Goal: Obtain resource: Download file/media

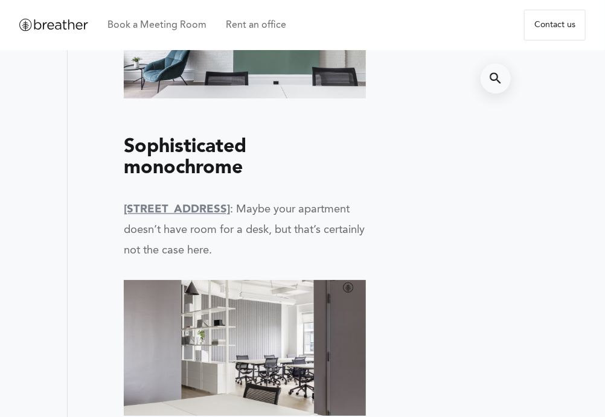
scroll to position [1207, 0]
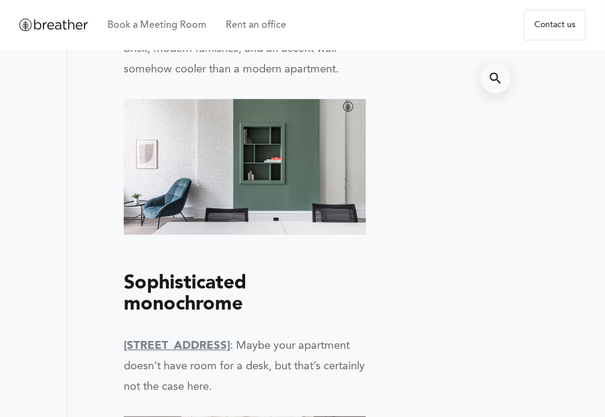
click at [251, 145] on img at bounding box center [245, 167] width 242 height 136
click at [237, 148] on img at bounding box center [245, 167] width 242 height 136
click at [244, 143] on img at bounding box center [245, 167] width 242 height 136
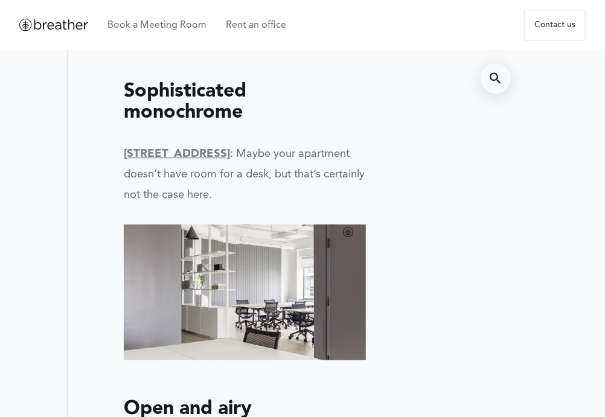
scroll to position [1569, 0]
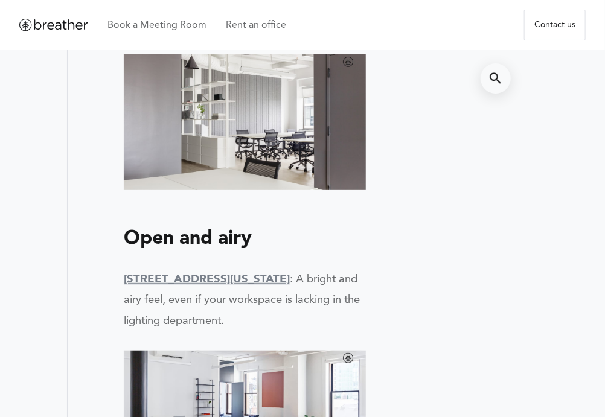
click at [56, 96] on div "share Created with Sketch. Looking for a change of scenery as you work from hom…" at bounding box center [302, 5] width 605 height 2611
click at [272, 124] on img at bounding box center [245, 122] width 242 height 136
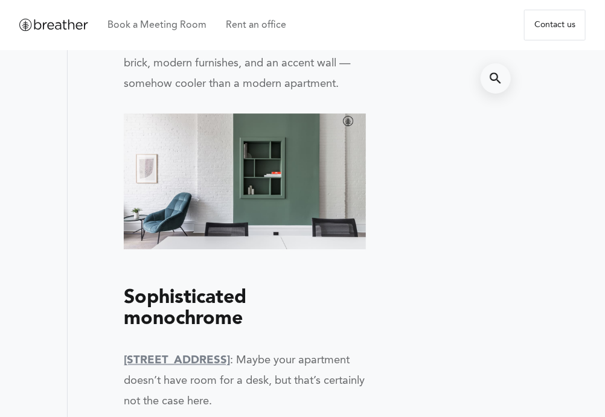
scroll to position [1026, 0]
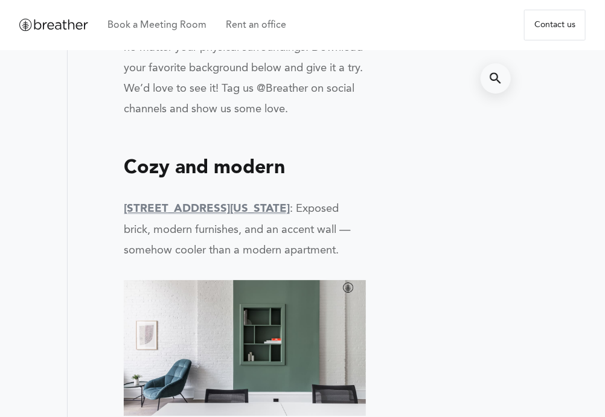
click at [283, 294] on img at bounding box center [245, 348] width 242 height 136
click at [286, 319] on img at bounding box center [245, 348] width 242 height 136
click at [287, 330] on img at bounding box center [245, 348] width 242 height 136
click at [288, 328] on img at bounding box center [245, 348] width 242 height 136
click at [289, 328] on img at bounding box center [245, 348] width 242 height 136
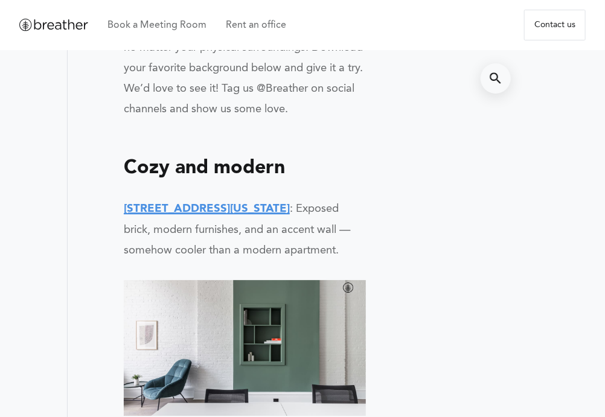
click at [240, 203] on b "[STREET_ADDRESS][US_STATE]" at bounding box center [207, 208] width 166 height 11
